Goal: Information Seeking & Learning: Learn about a topic

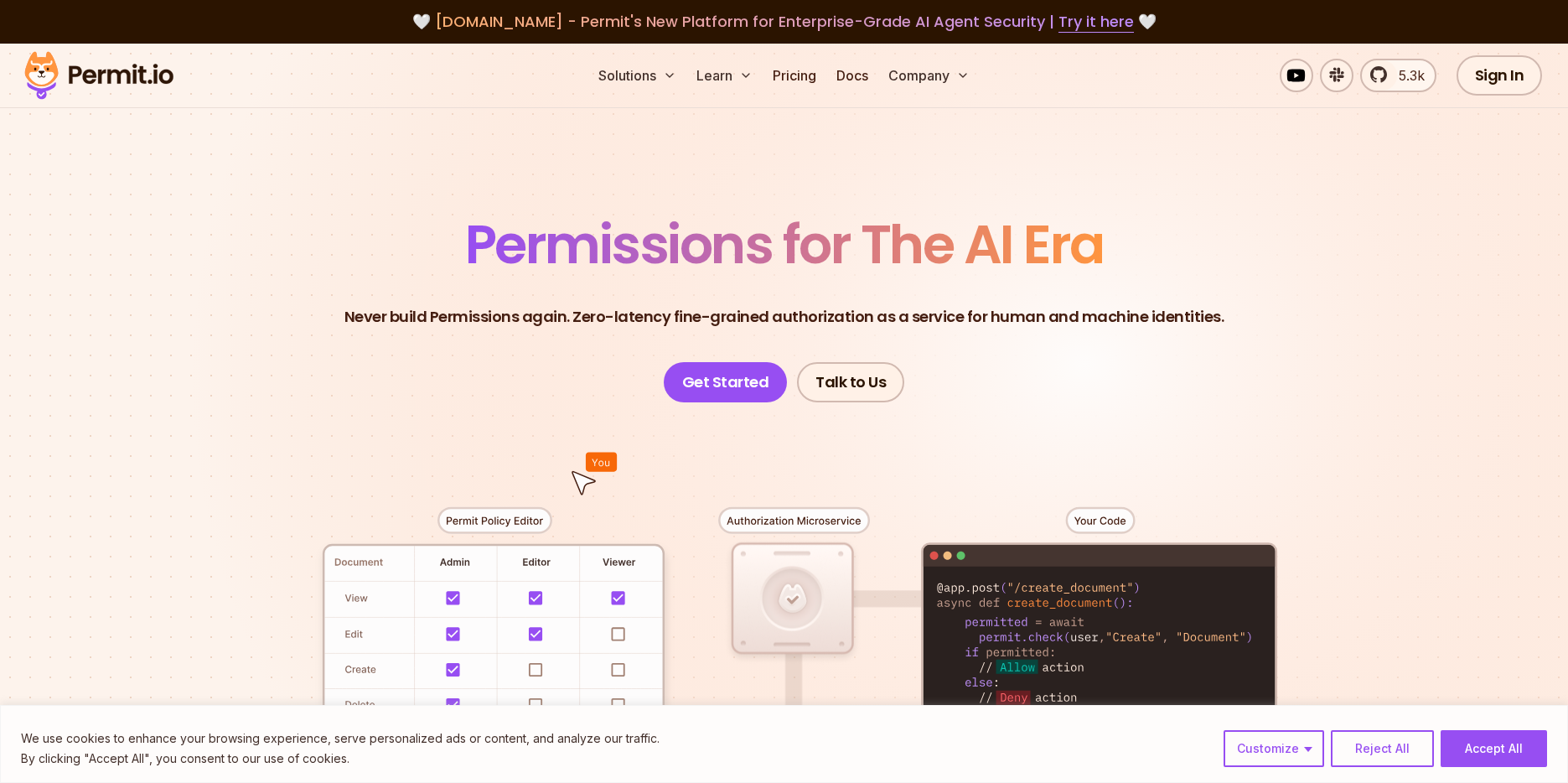
click at [347, 316] on header "Permissions for The AI Era Never build Permissions again. Zero-latency fine-gra…" at bounding box center [785, 310] width 1174 height 184
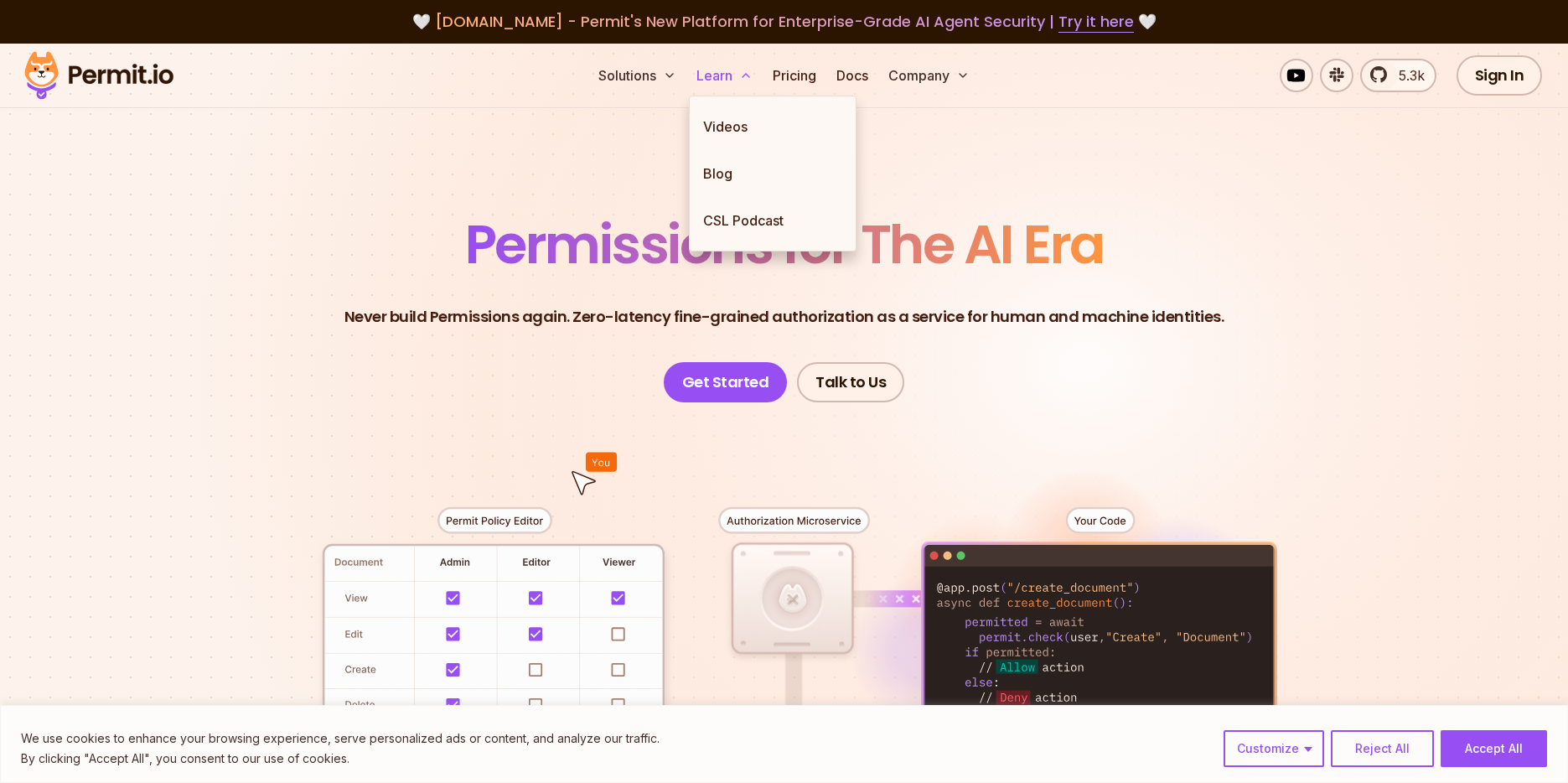
click at [711, 80] on button "Learn" at bounding box center [725, 76] width 70 height 34
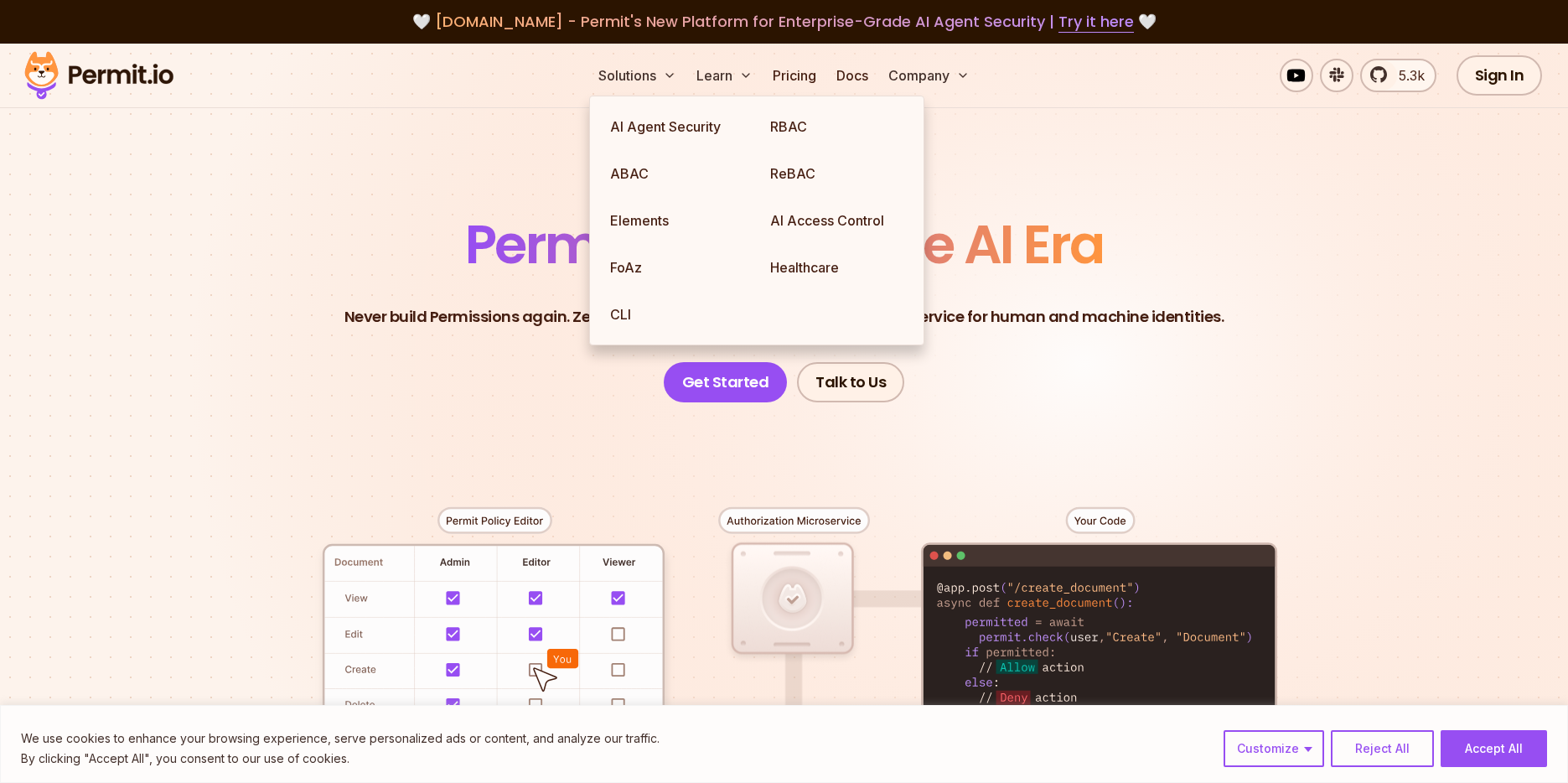
click at [251, 283] on header "Permissions for The AI Era Never build Permissions again. Zero-latency fine-gra…" at bounding box center [785, 310] width 1174 height 184
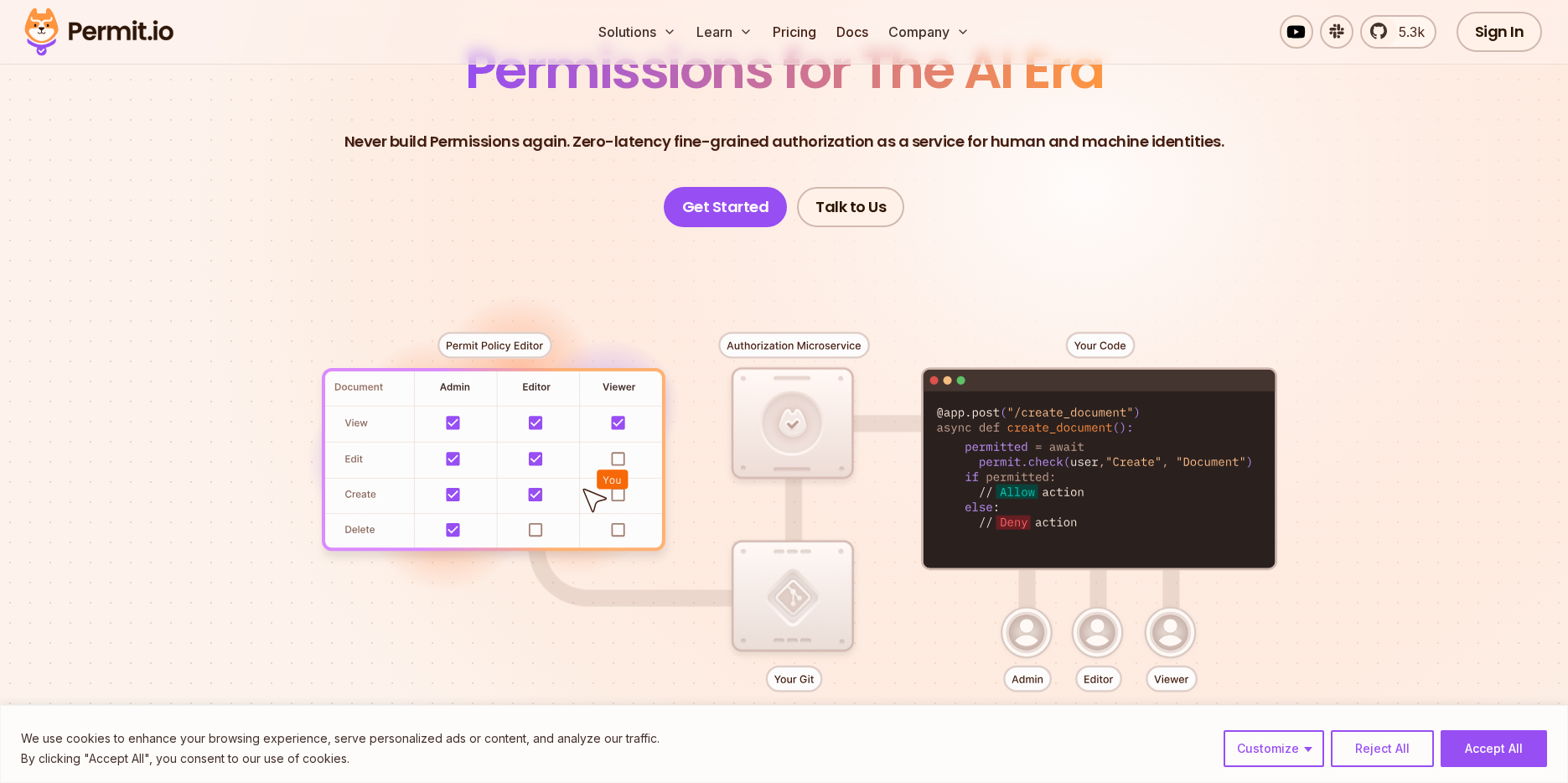
scroll to position [177, 0]
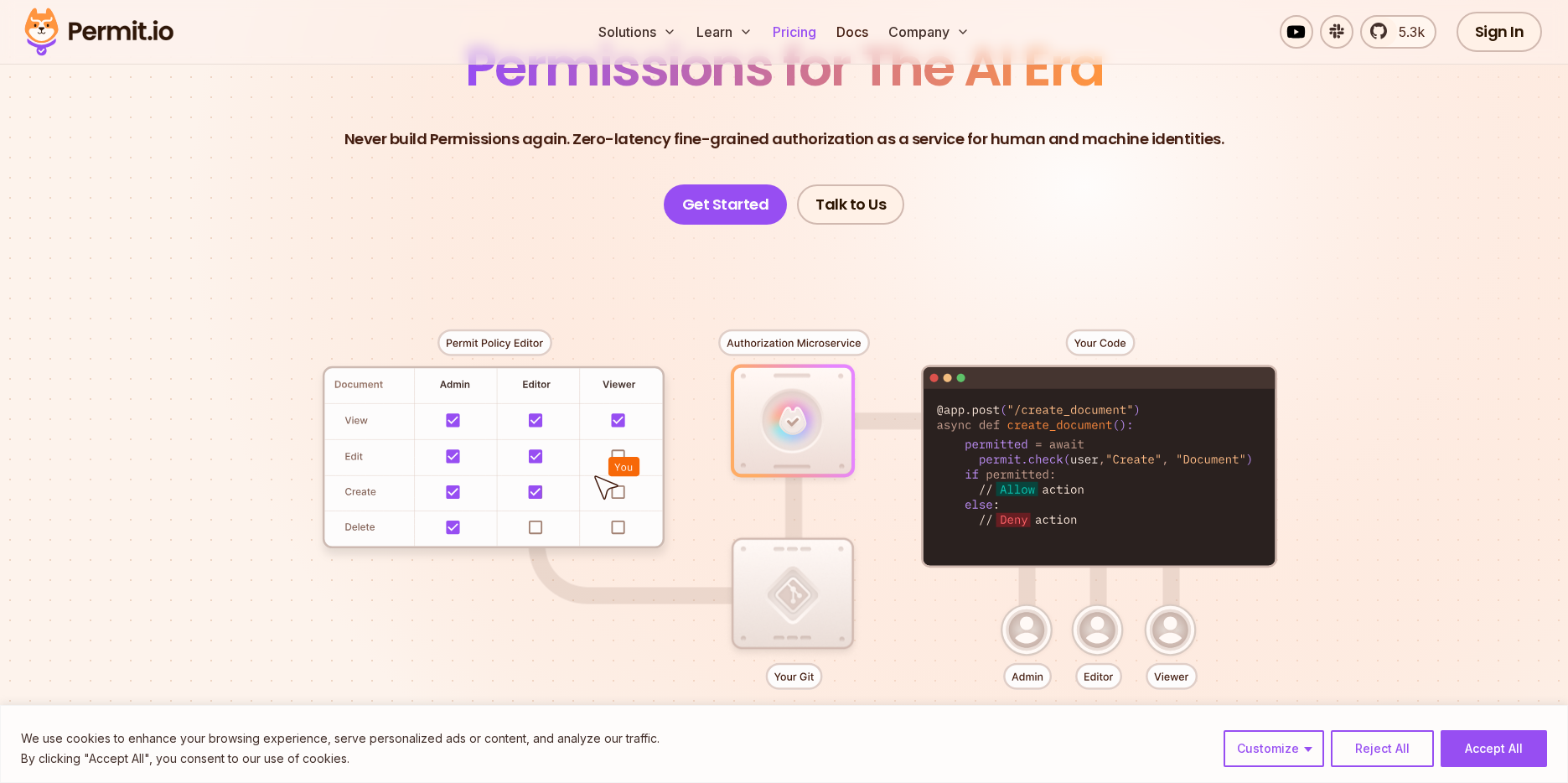
click at [796, 26] on link "Pricing" at bounding box center [794, 32] width 57 height 34
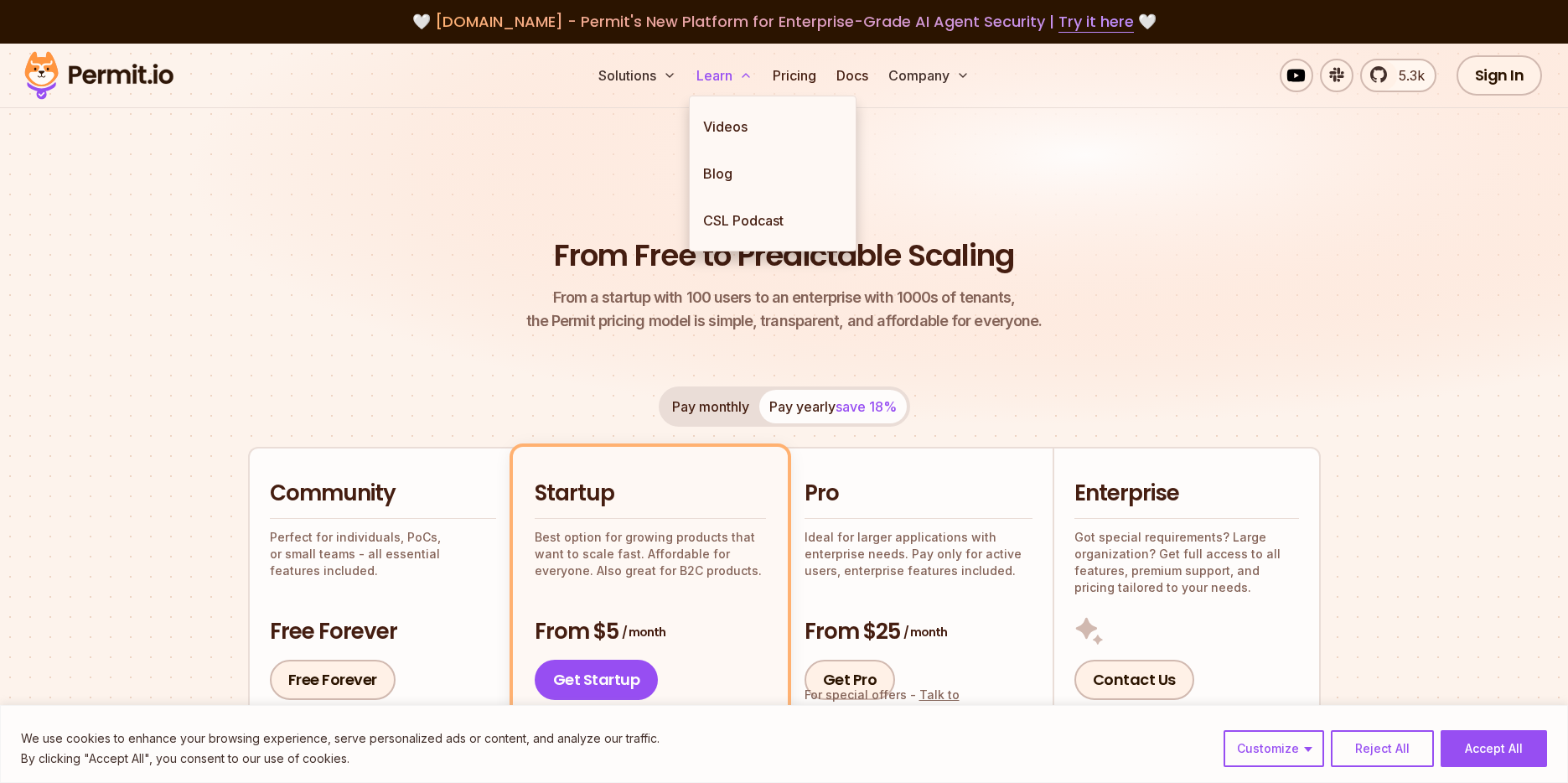
click at [714, 80] on button "Learn" at bounding box center [725, 76] width 70 height 34
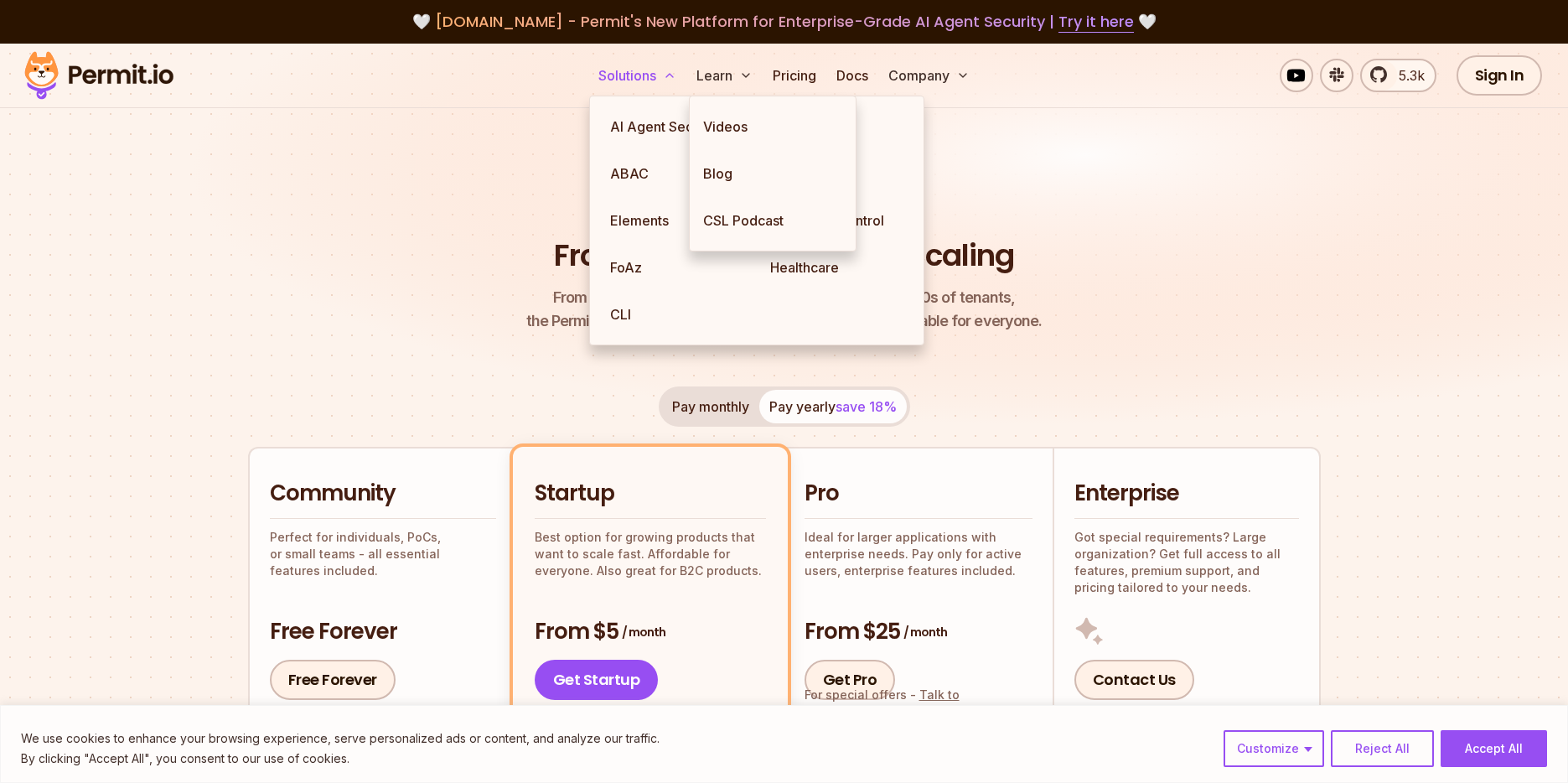
click at [662, 84] on button "Solutions" at bounding box center [638, 76] width 92 height 34
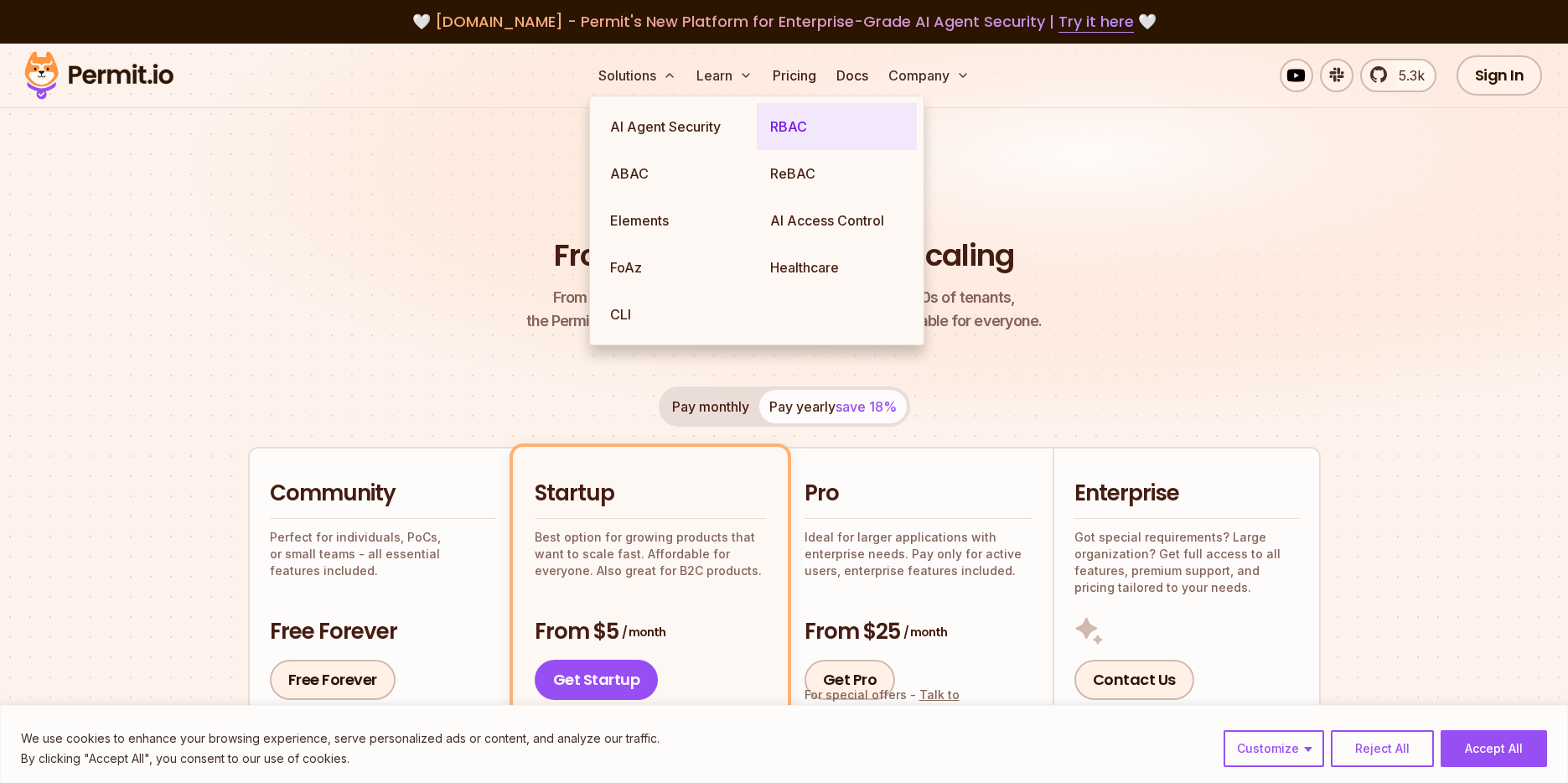
click at [812, 129] on link "RBAC" at bounding box center [837, 126] width 160 height 47
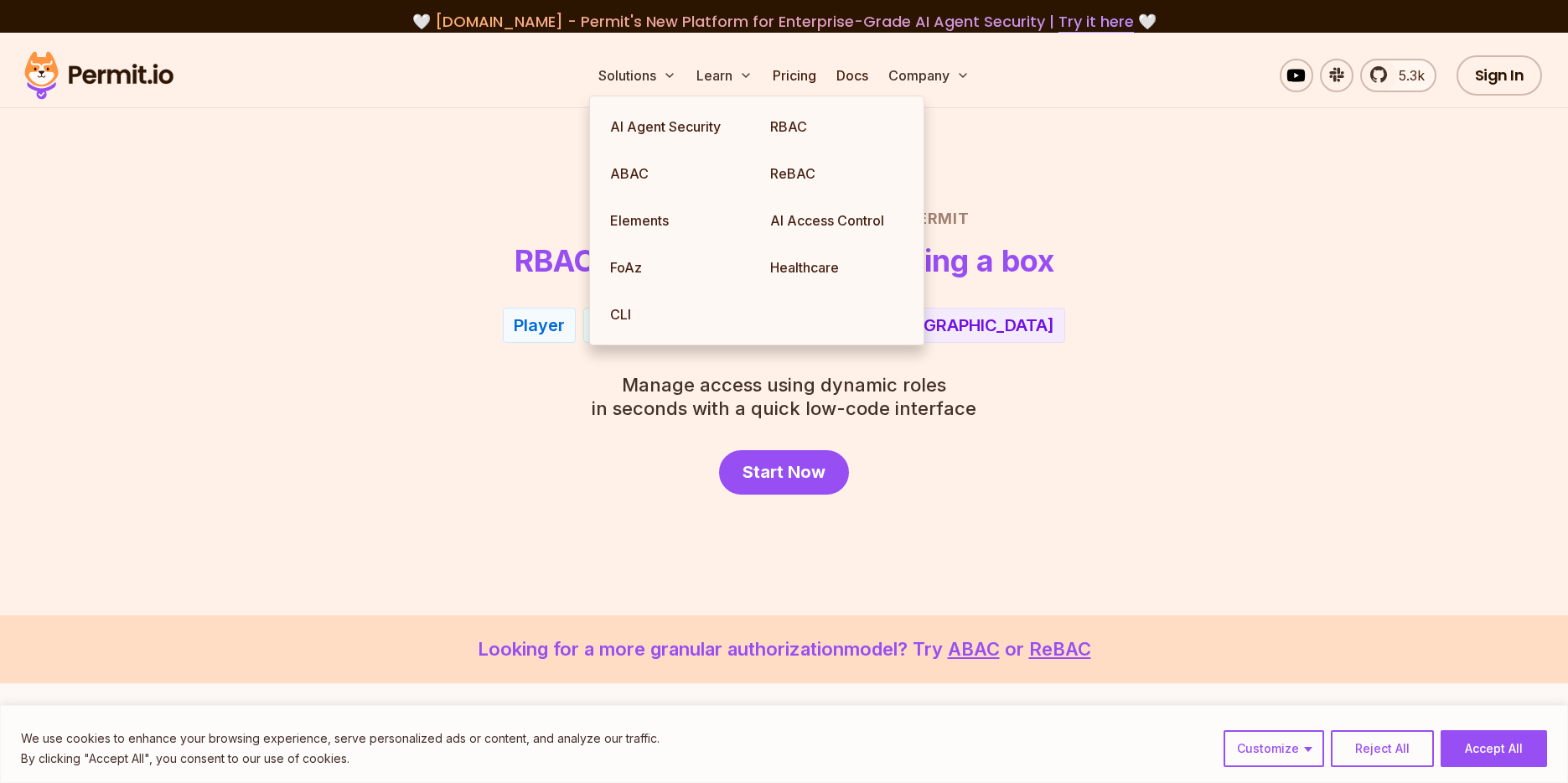
click at [385, 458] on div "Start Now" at bounding box center [785, 472] width 1174 height 45
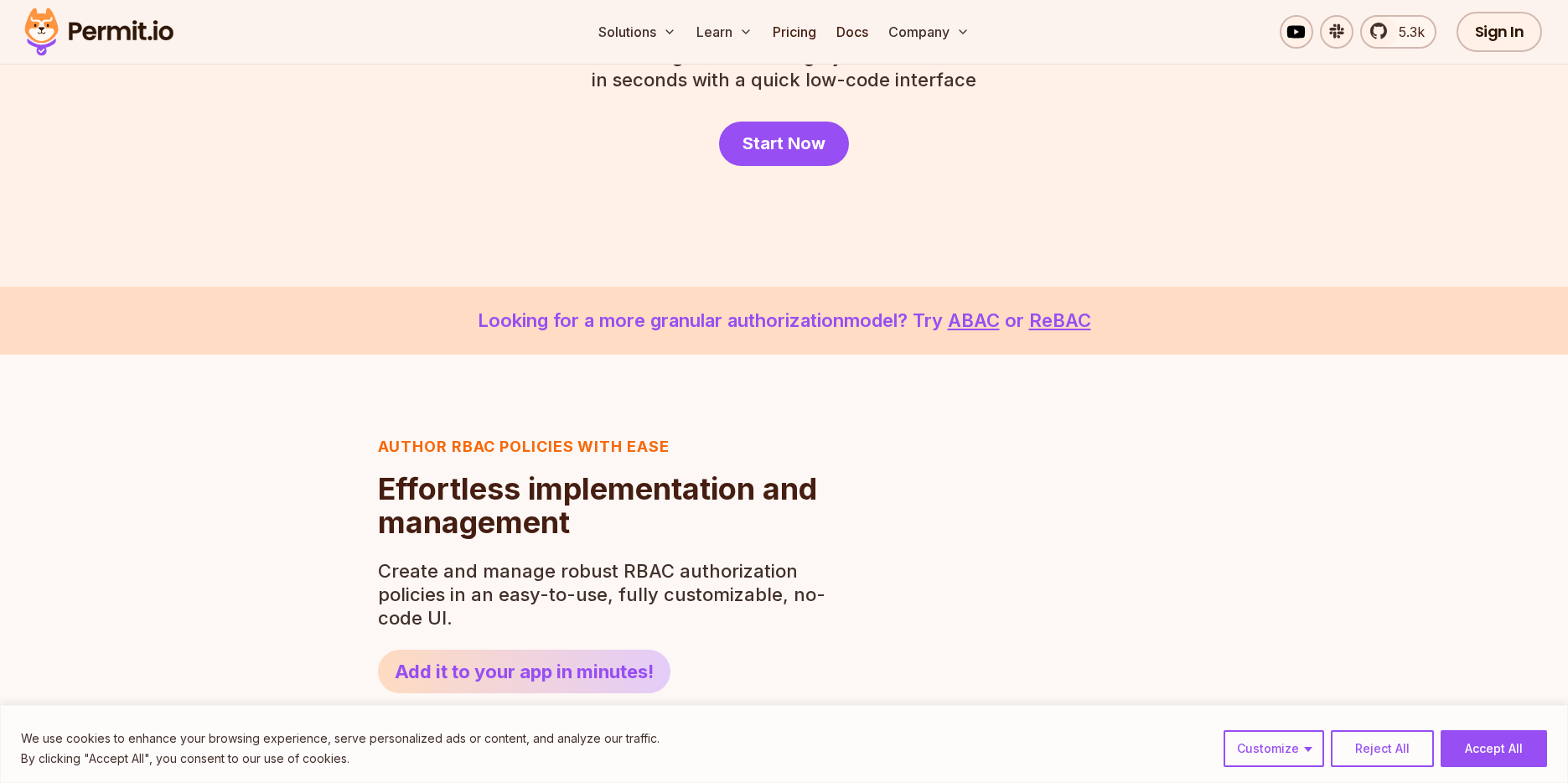
scroll to position [265, 0]
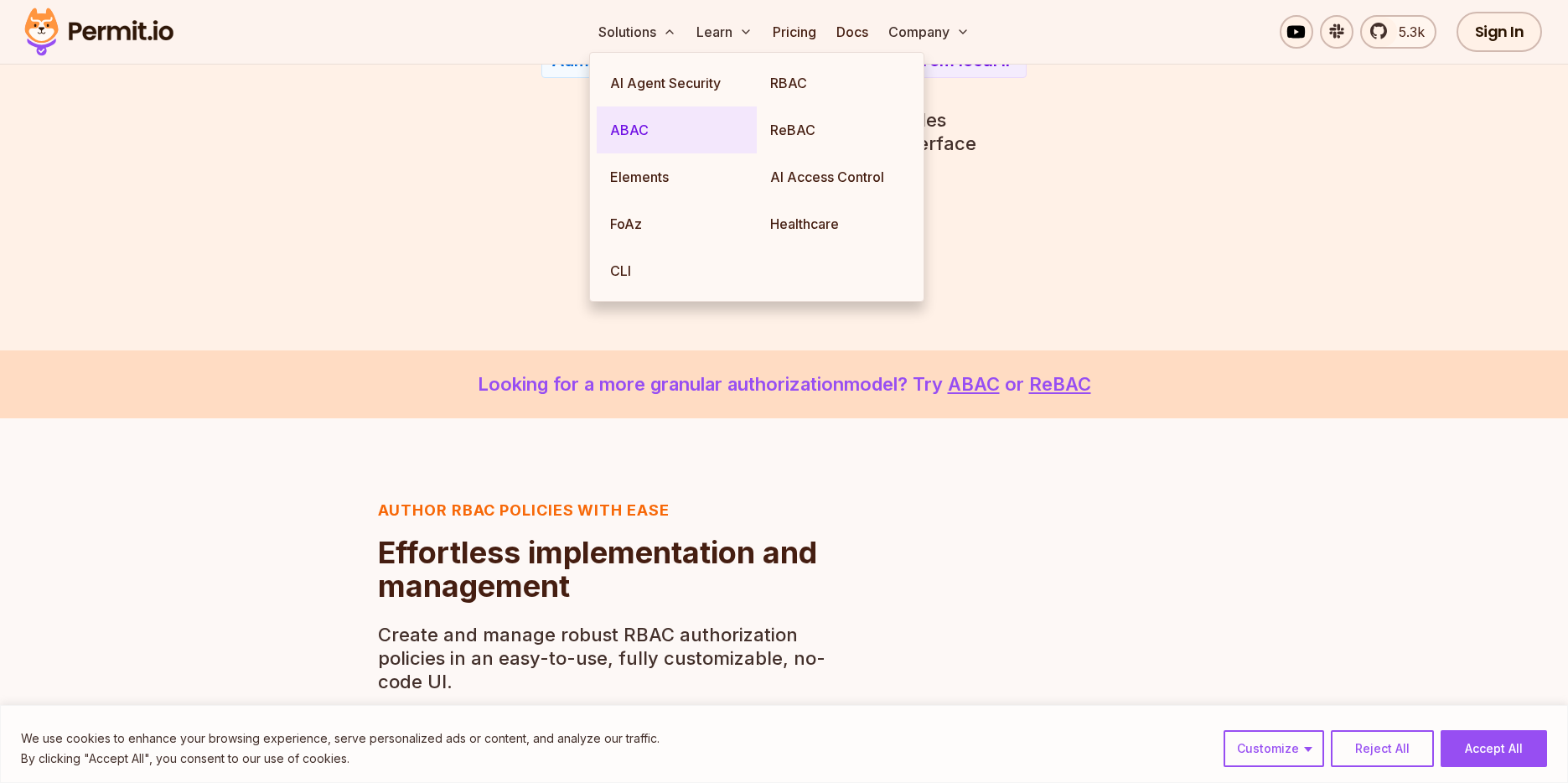
click at [649, 131] on link "ABAC" at bounding box center [676, 130] width 160 height 47
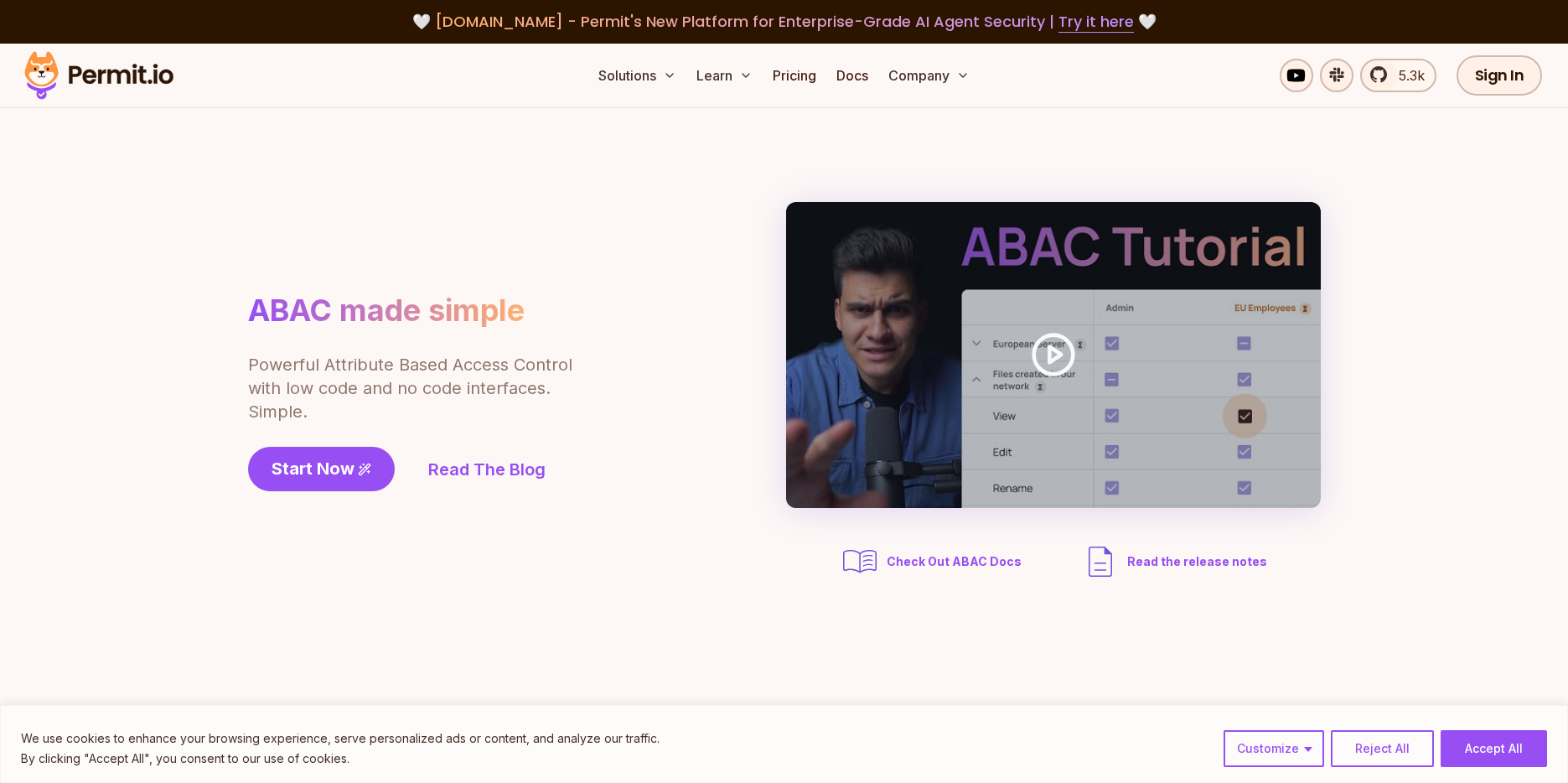
click at [357, 173] on section "ABAC made simple Powerful Attribute Based Access Control with low code and no c…" at bounding box center [784, 392] width 1568 height 568
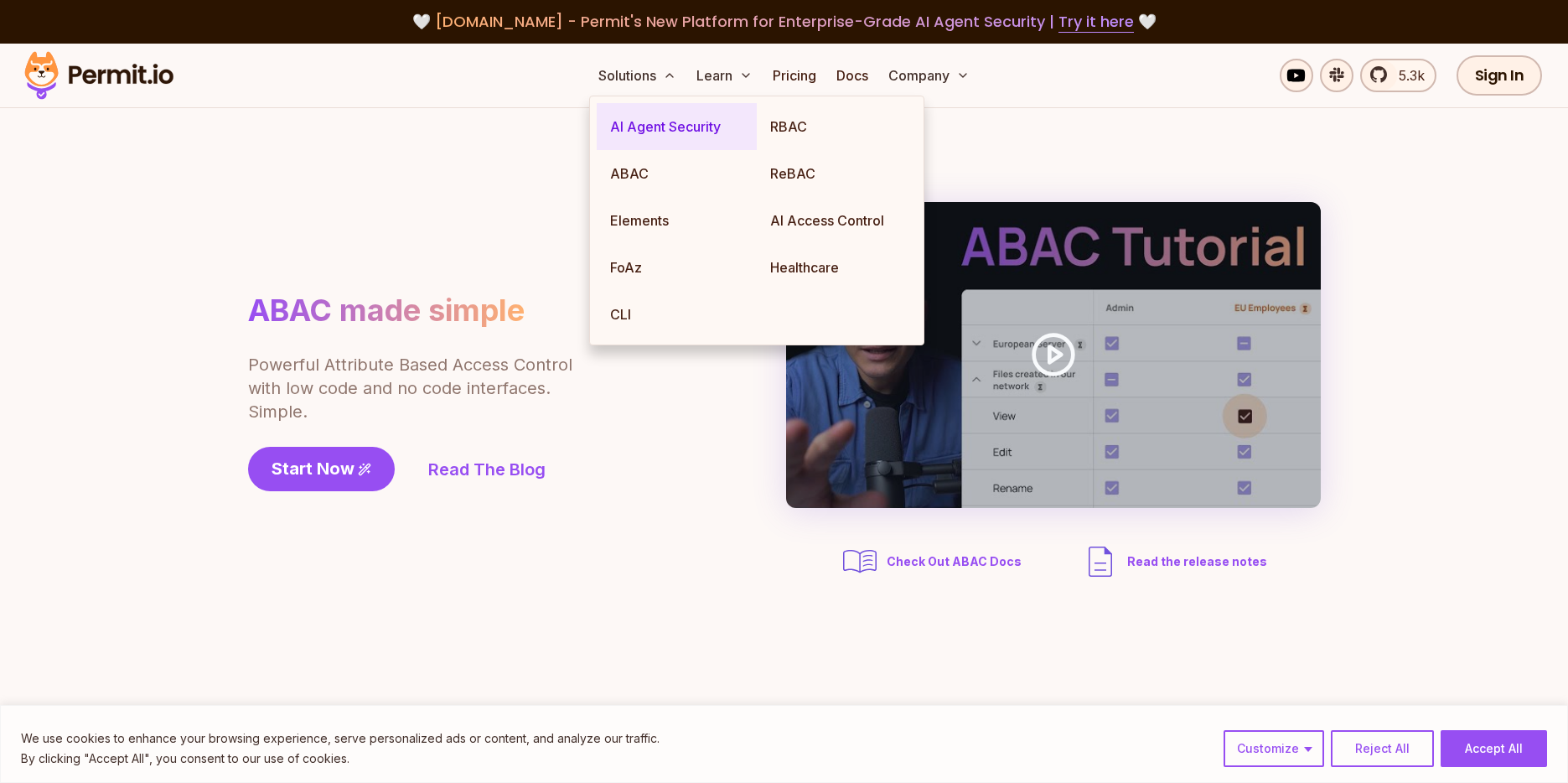
click at [644, 127] on link "AI Agent Security" at bounding box center [676, 126] width 160 height 47
click at [842, 198] on link "AI Access Control" at bounding box center [837, 220] width 160 height 47
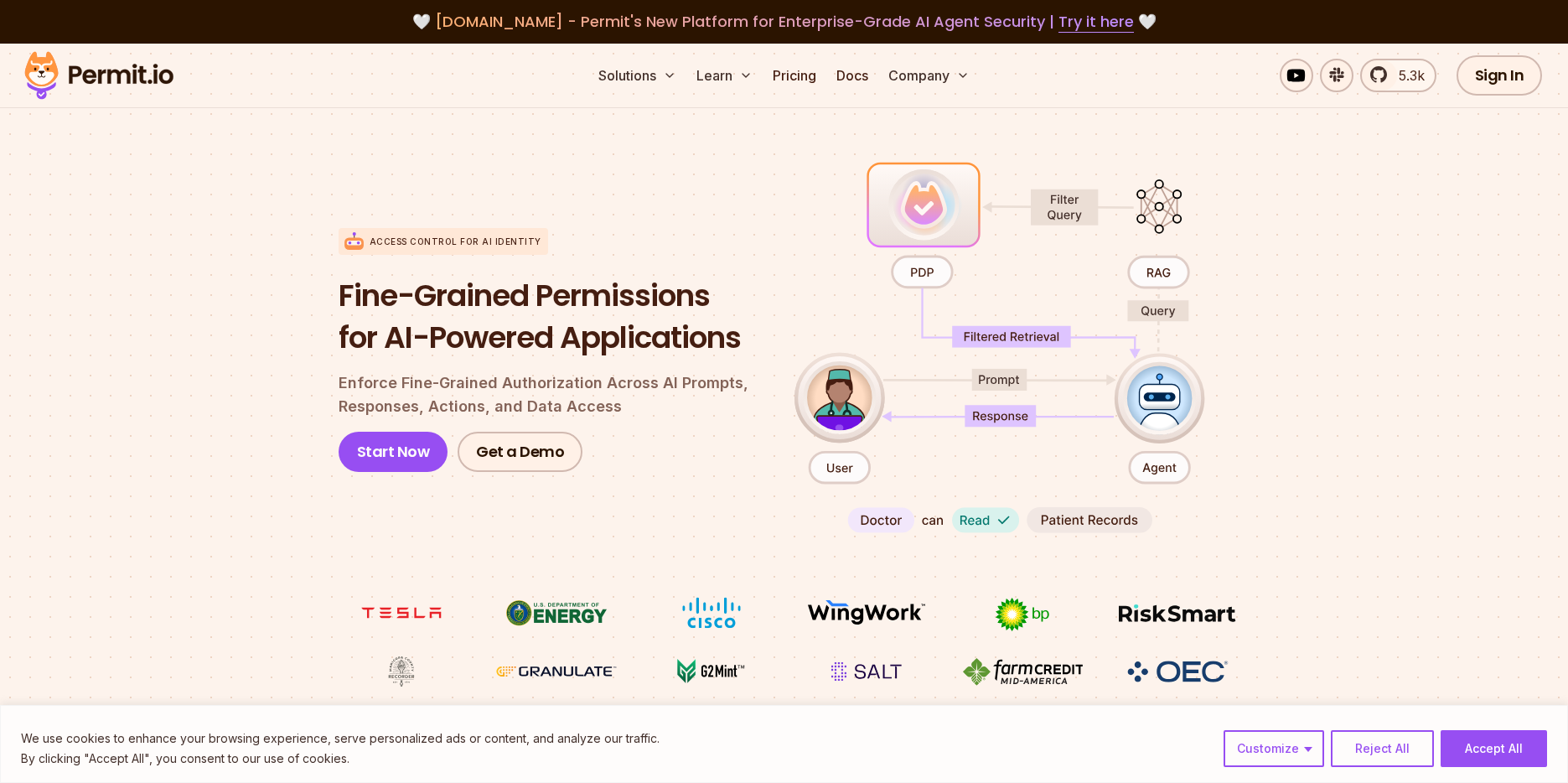
click at [301, 187] on section "Access control for AI Identity Fine-Grained Permissions for AI-Powered Applicat…" at bounding box center [784, 422] width 1568 height 663
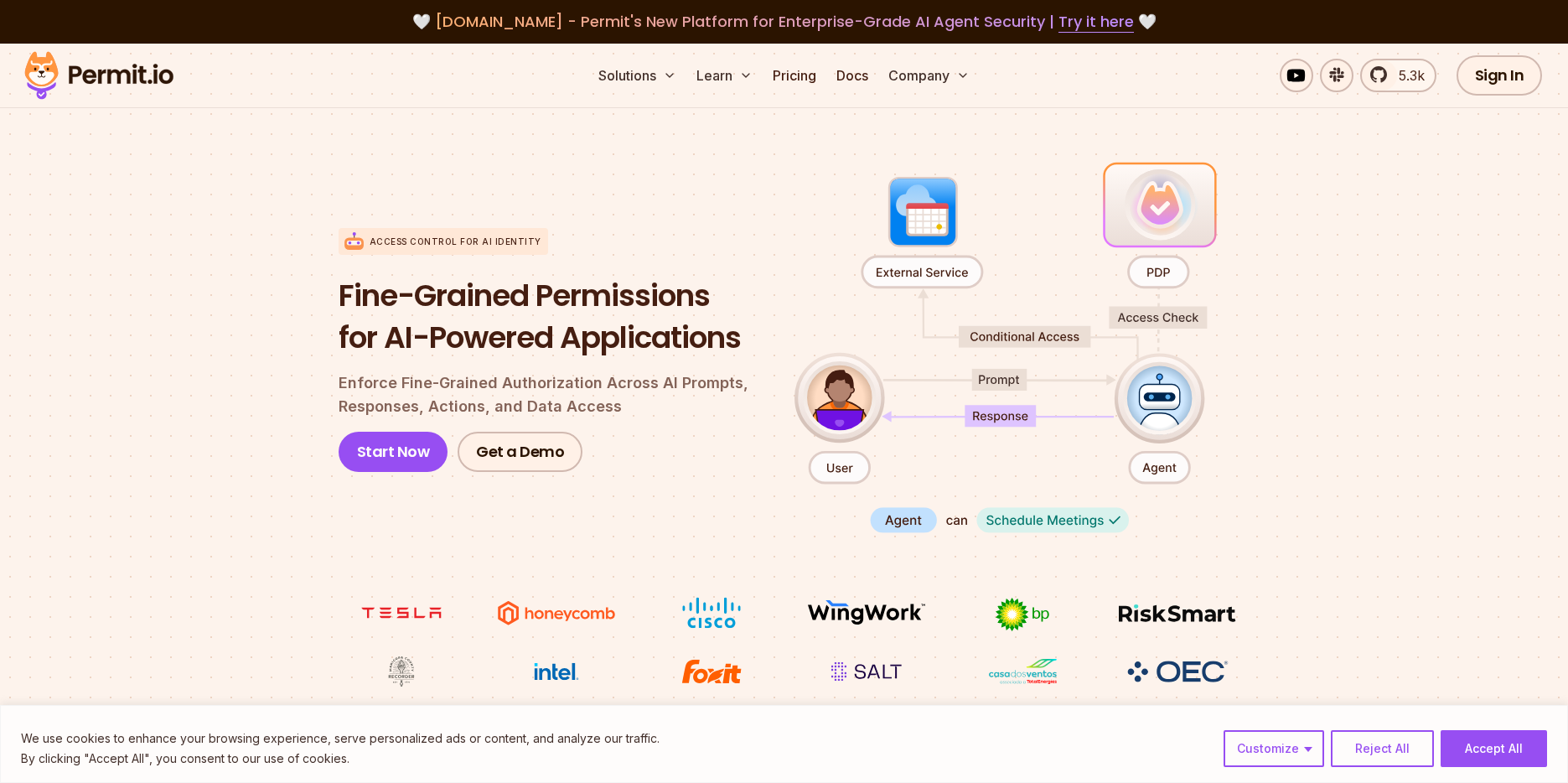
click at [224, 140] on section "Access control for AI Identity Fine-Grained Permissions for AI-Powered Applicat…" at bounding box center [784, 422] width 1568 height 663
